Goal: Check status: Check status

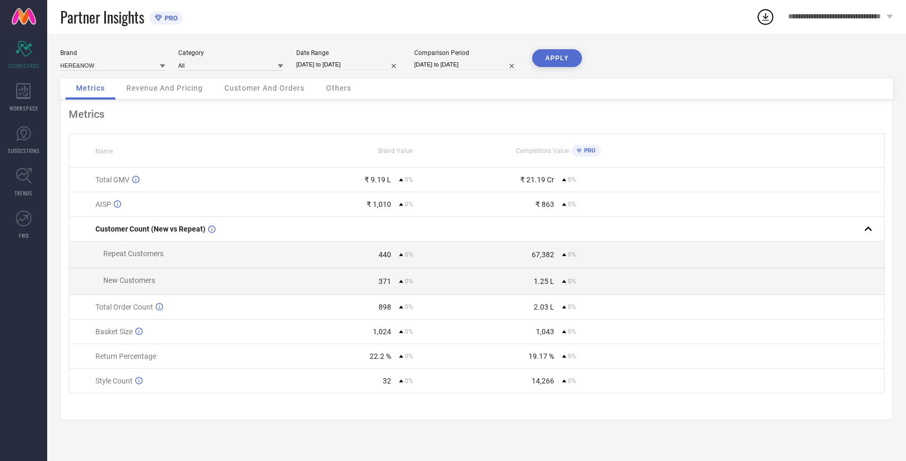
click at [442, 64] on input "[DATE] to [DATE]" at bounding box center [466, 64] width 105 height 11
select select "7"
select select "2025"
select select "8"
select select "2025"
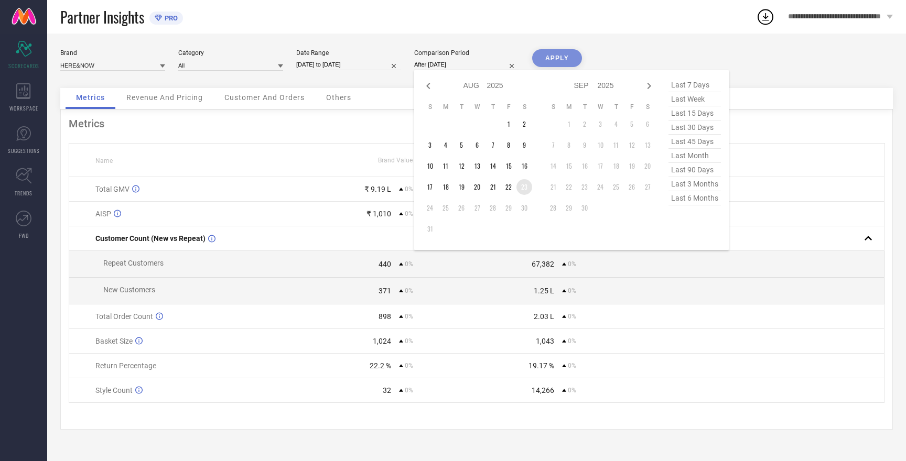
click at [522, 187] on td "23" at bounding box center [524, 187] width 16 height 16
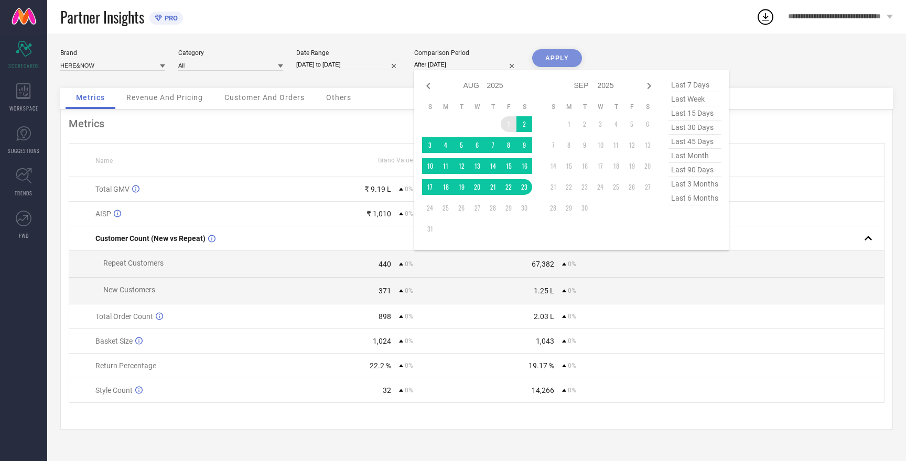
type input "[DATE] to [DATE]"
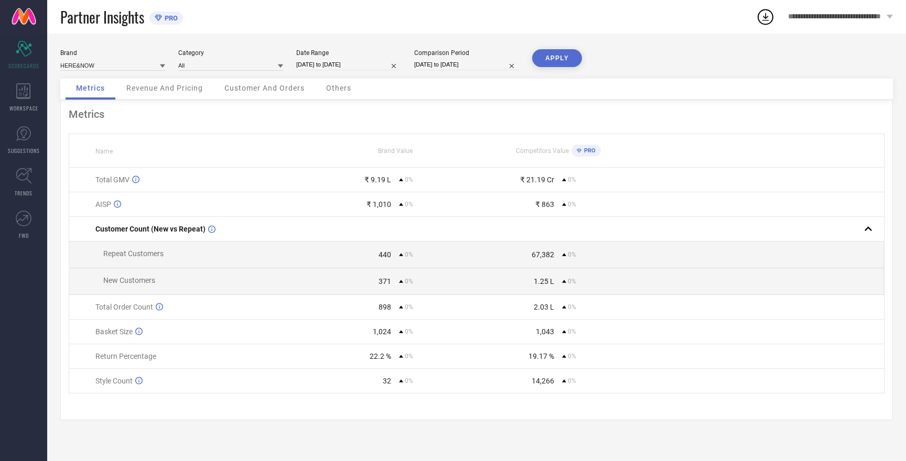
select select "7"
select select "2025"
select select "8"
select select "2025"
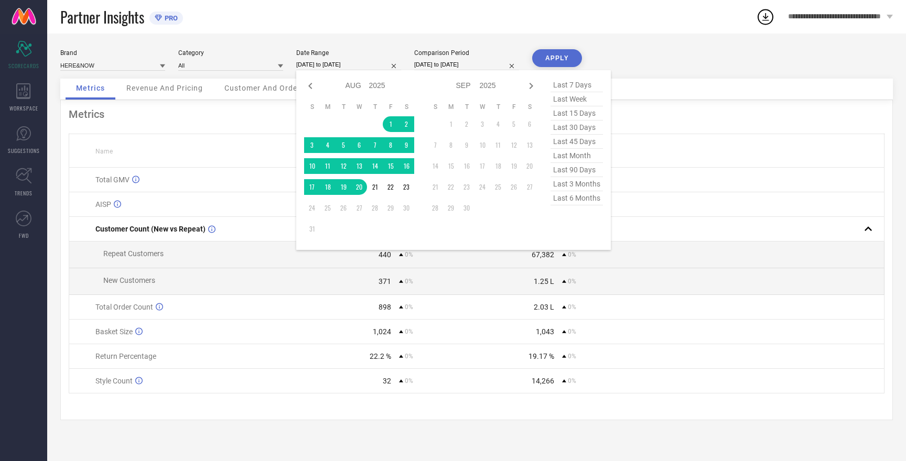
click at [320, 64] on input "[DATE] to [DATE]" at bounding box center [348, 64] width 105 height 11
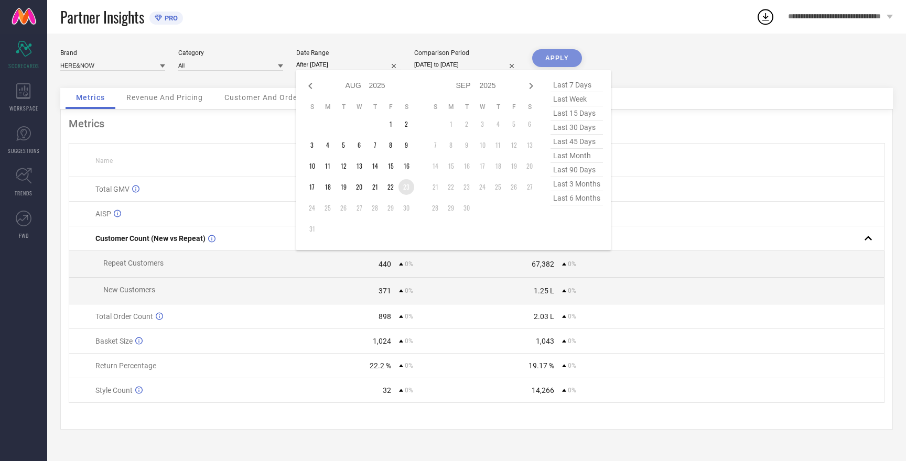
click at [408, 186] on td "23" at bounding box center [406, 187] width 16 height 16
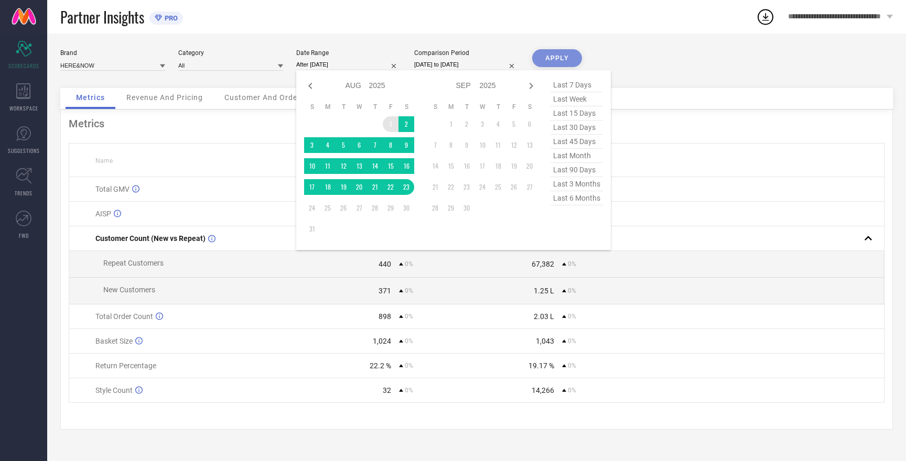
type input "[DATE] to [DATE]"
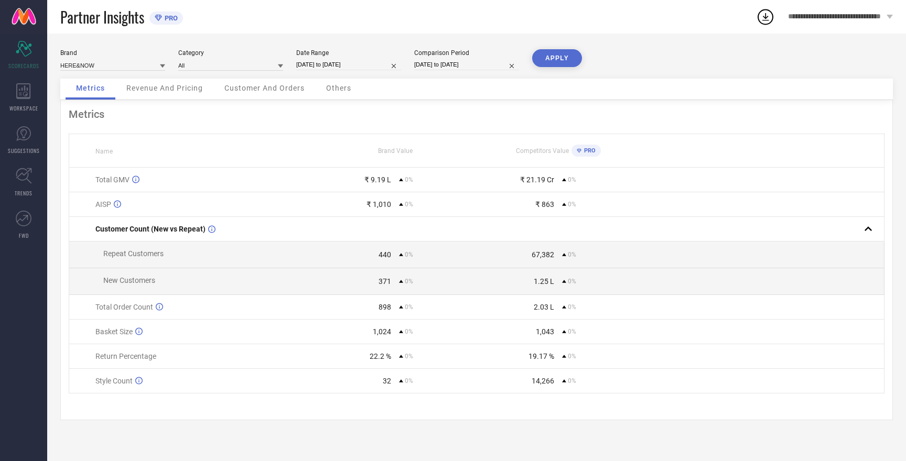
click at [551, 58] on button "APPLY" at bounding box center [557, 58] width 50 height 18
click at [108, 65] on input at bounding box center [112, 65] width 105 height 11
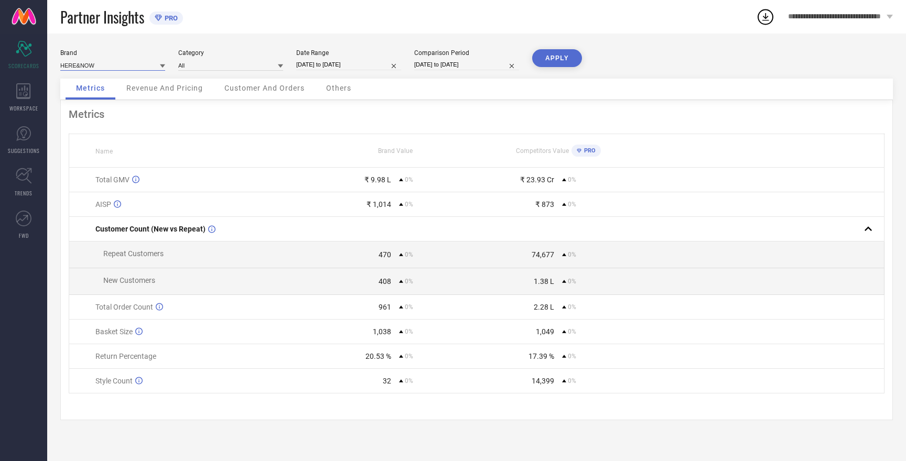
click at [117, 64] on input at bounding box center [112, 65] width 105 height 11
click at [111, 95] on span "MAST & HARBOUR" at bounding box center [92, 97] width 52 height 7
type input "All"
click at [562, 56] on button "APPLY" at bounding box center [557, 58] width 50 height 18
click at [123, 64] on input at bounding box center [112, 65] width 105 height 11
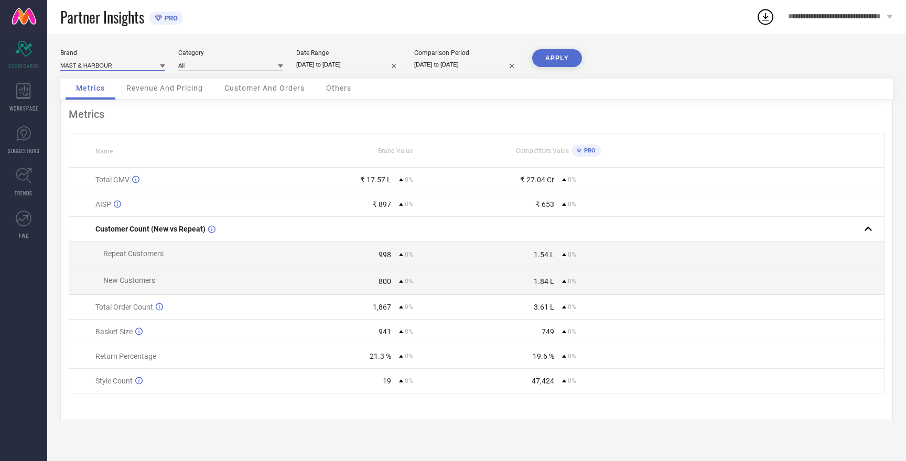
click at [123, 64] on input at bounding box center [112, 65] width 105 height 11
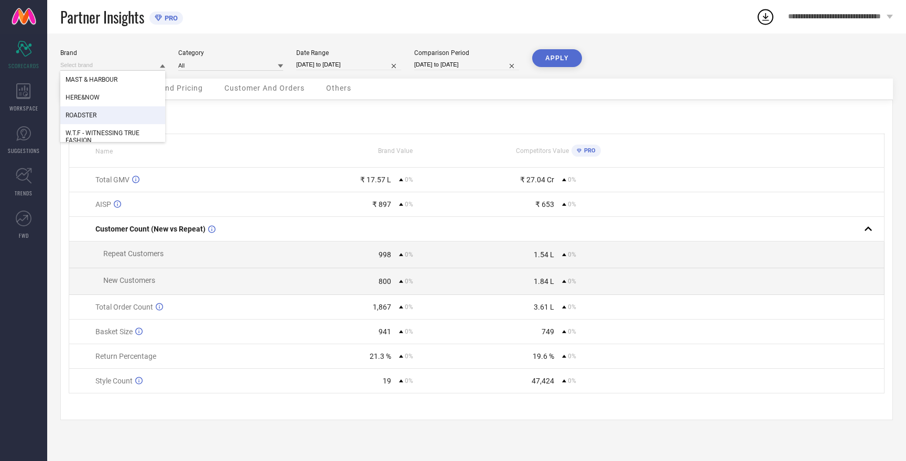
click at [108, 117] on div "ROADSTER" at bounding box center [112, 115] width 105 height 18
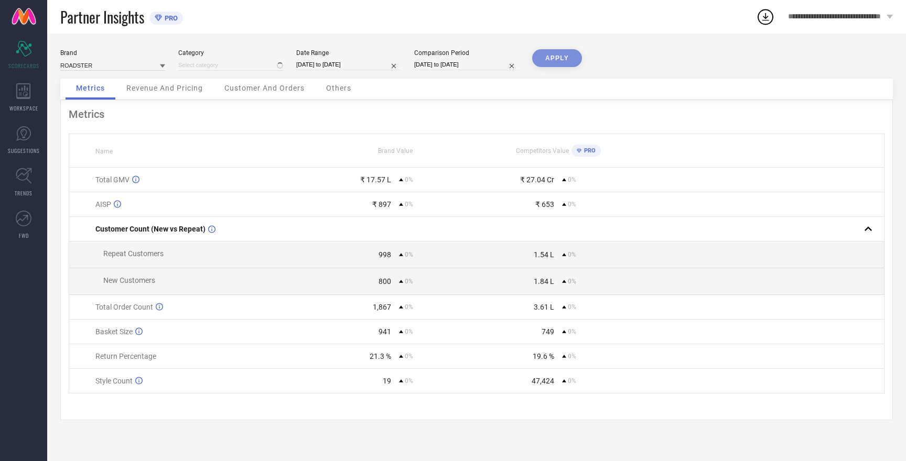
type input "All"
click at [551, 58] on button "APPLY" at bounding box center [557, 58] width 50 height 18
click at [123, 65] on input at bounding box center [112, 65] width 105 height 11
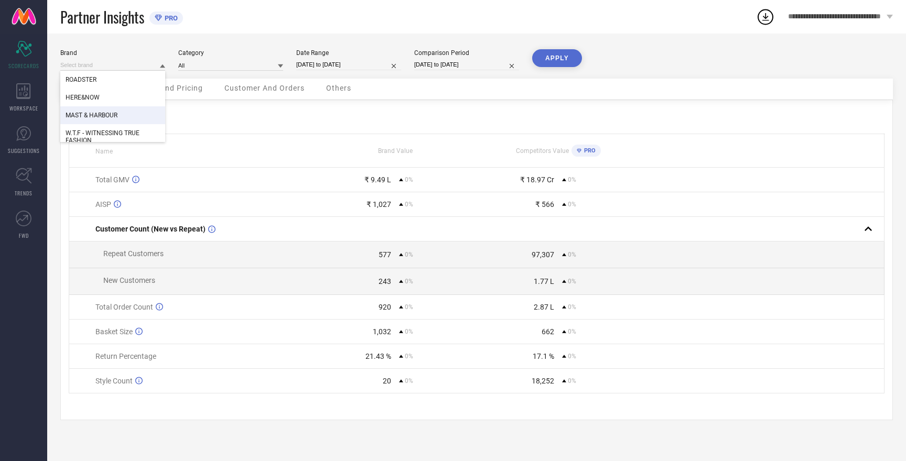
click at [117, 117] on span "MAST & HARBOUR" at bounding box center [92, 115] width 52 height 7
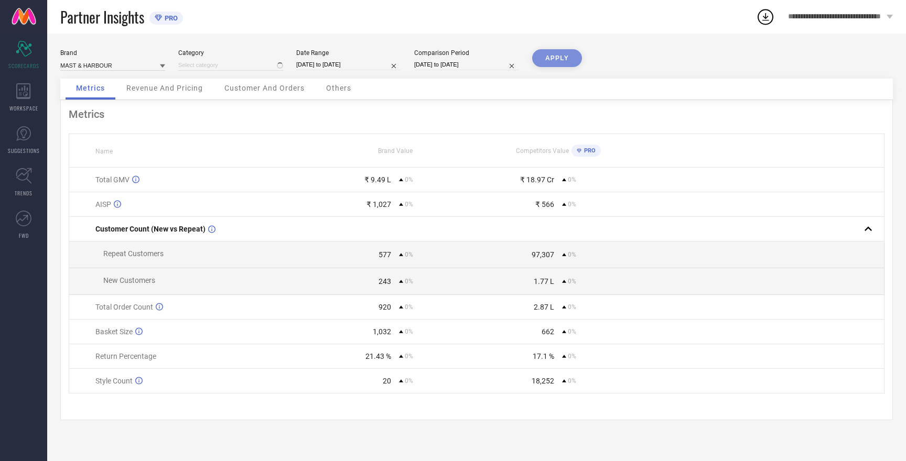
type input "All"
click at [551, 60] on button "APPLY" at bounding box center [557, 58] width 50 height 18
click at [134, 67] on input at bounding box center [112, 65] width 105 height 11
click at [119, 133] on span "W.T.F - WITNESSING TRUE FASHION" at bounding box center [113, 136] width 94 height 15
type input "All"
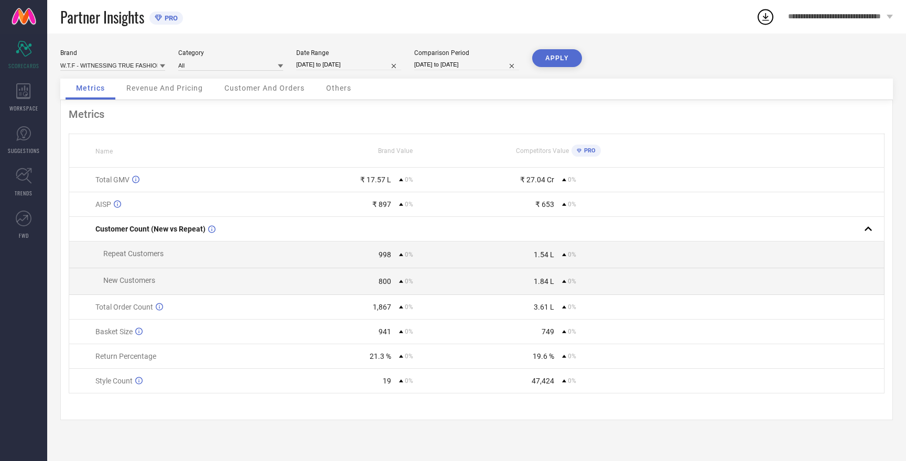
click at [559, 59] on button "APPLY" at bounding box center [557, 58] width 50 height 18
select select "7"
select select "2025"
select select "8"
select select "2025"
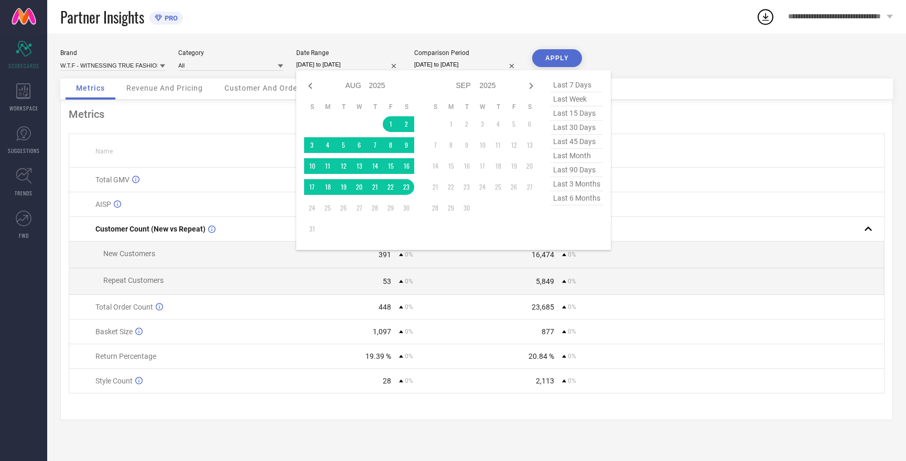
click at [321, 66] on input "[DATE] to [DATE]" at bounding box center [348, 64] width 105 height 11
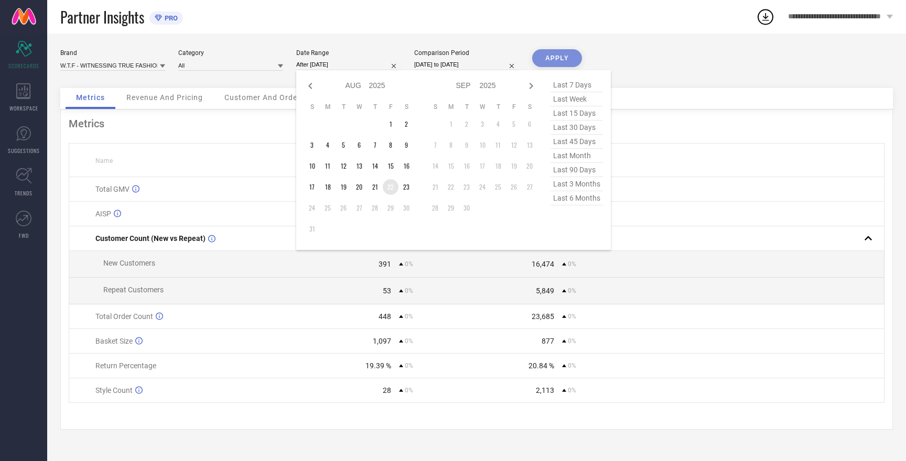
click at [387, 190] on td "22" at bounding box center [391, 187] width 16 height 16
type input "22-08-2025 to 23-08-2025"
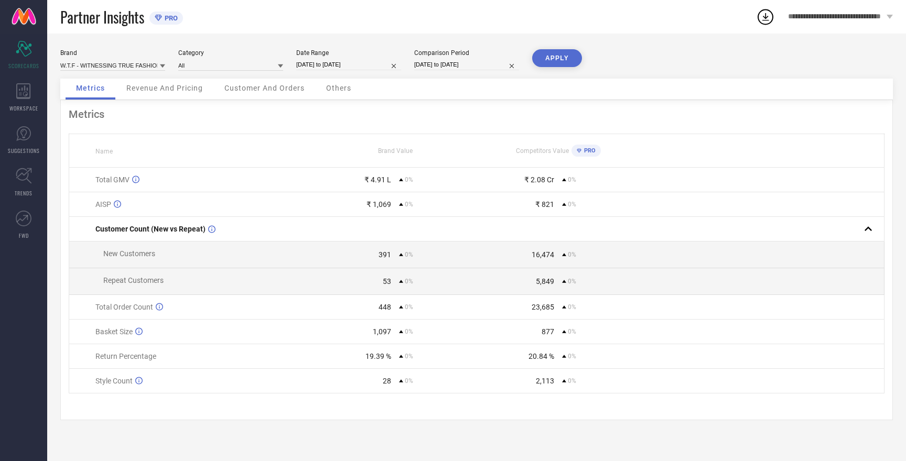
select select "7"
select select "2025"
select select "8"
select select "2025"
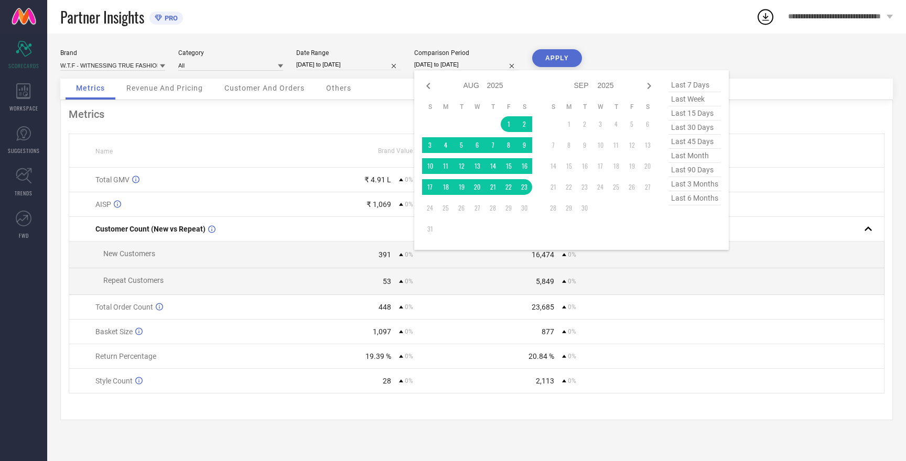
click at [438, 64] on input "[DATE] to [DATE]" at bounding box center [466, 64] width 105 height 11
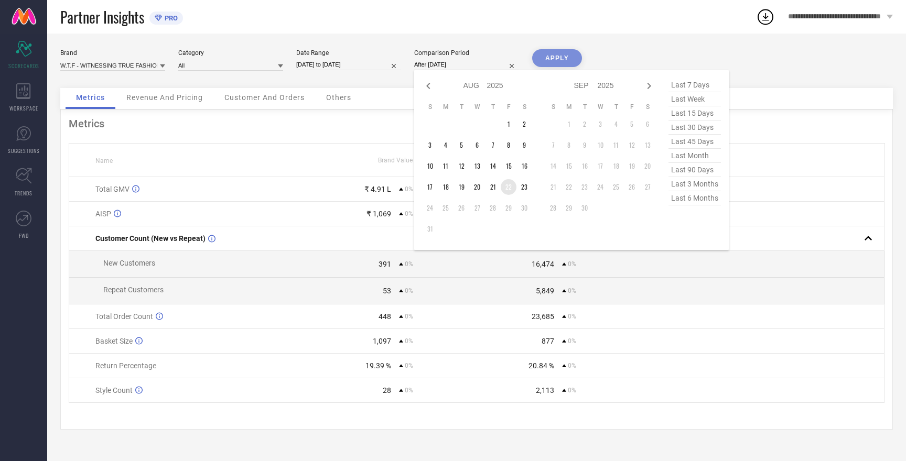
click at [508, 188] on td "22" at bounding box center [508, 187] width 16 height 16
type input "22-08-2025 to 23-08-2025"
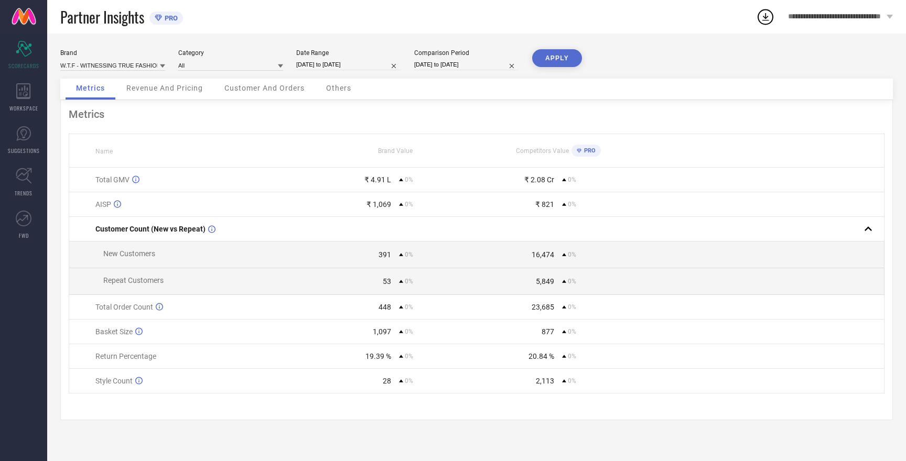
click at [560, 59] on button "APPLY" at bounding box center [557, 58] width 50 height 18
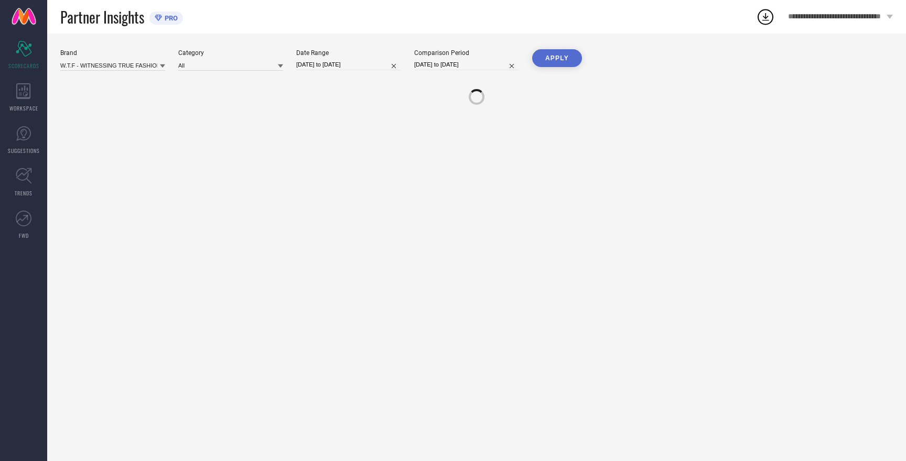
click at [560, 59] on button "APPLY" at bounding box center [557, 58] width 50 height 18
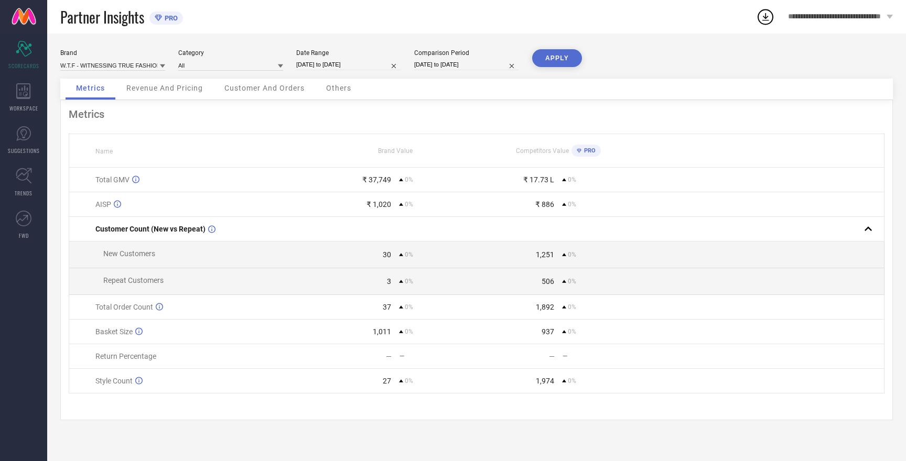
click at [560, 60] on button "APPLY" at bounding box center [557, 58] width 50 height 18
click at [130, 67] on input at bounding box center [112, 65] width 105 height 11
click at [102, 107] on div "HERE&NOW" at bounding box center [112, 105] width 105 height 18
click at [567, 56] on div "APPLY" at bounding box center [557, 63] width 50 height 29
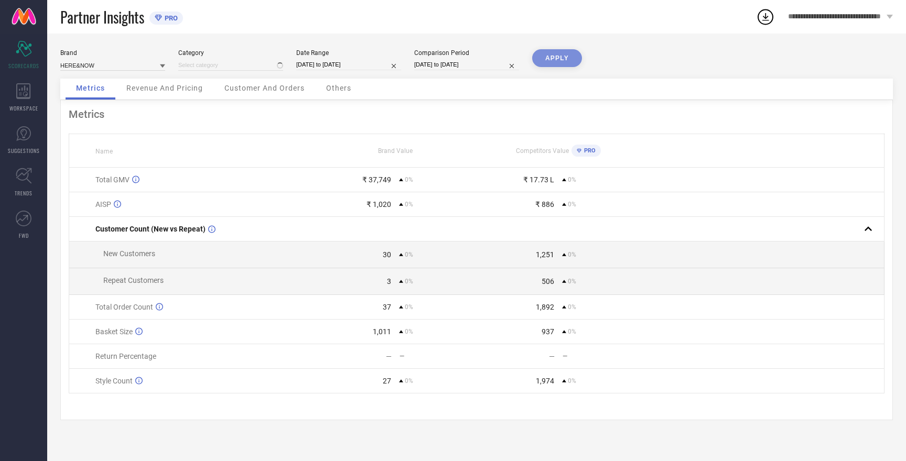
type input "All"
click at [546, 59] on button "APPLY" at bounding box center [557, 58] width 50 height 18
click at [113, 67] on input at bounding box center [112, 65] width 105 height 11
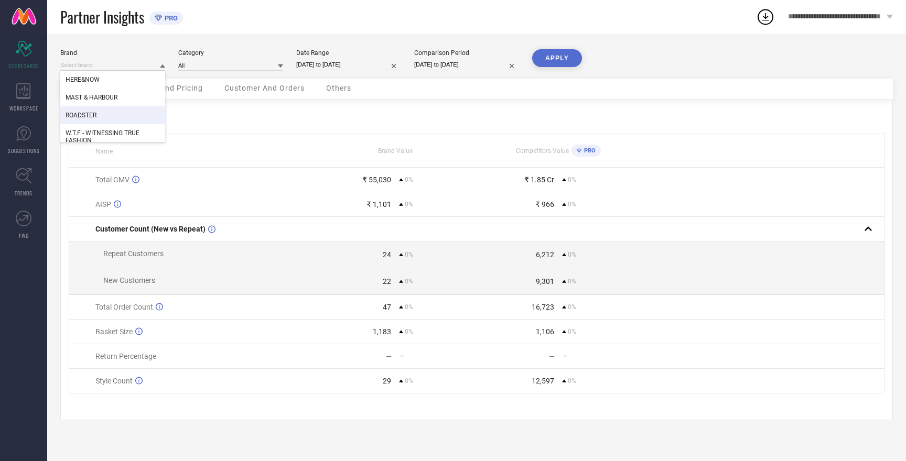
click at [97, 115] on div "ROADSTER" at bounding box center [112, 115] width 105 height 18
type input "All"
click at [565, 55] on button "APPLY" at bounding box center [557, 58] width 50 height 18
click at [122, 67] on input at bounding box center [112, 65] width 105 height 11
click at [113, 120] on div "MAST & HARBOUR" at bounding box center [112, 115] width 105 height 18
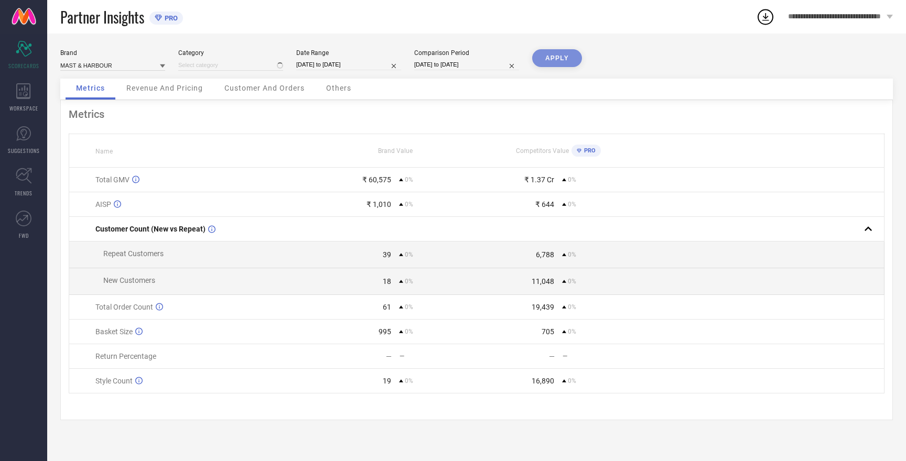
type input "All"
click at [563, 56] on button "APPLY" at bounding box center [557, 58] width 50 height 18
click at [564, 56] on button "APPLY" at bounding box center [557, 58] width 50 height 18
